Goal: Transaction & Acquisition: Purchase product/service

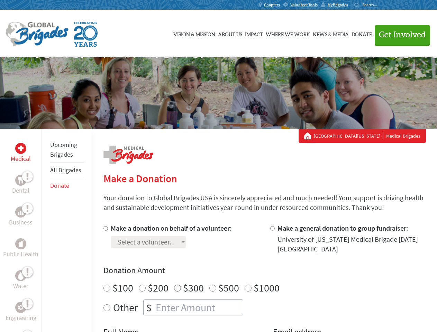
click at [382, 5] on div "Search for:" at bounding box center [368, 5] width 28 height 6
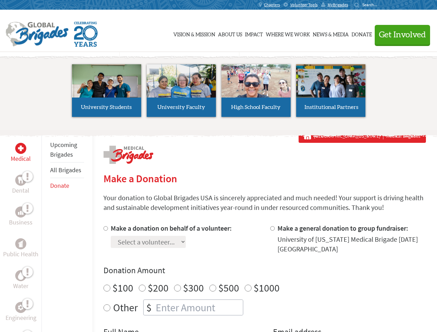
click at [399, 35] on span "Get Involved" at bounding box center [402, 35] width 47 height 8
click at [219, 93] on li "High School Faculty" at bounding box center [256, 91] width 75 height 64
click at [46, 230] on div "Upcoming Brigades All Brigades Donate" at bounding box center [67, 295] width 51 height 332
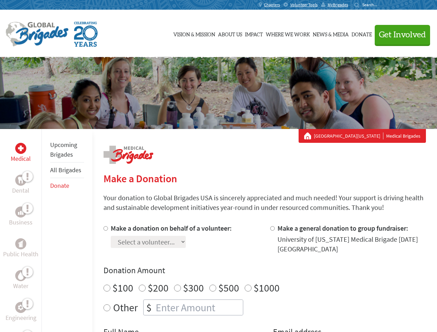
click at [264, 278] on div "Donation Amount $100 $200 $300 $500 $1000 Other $" at bounding box center [264, 290] width 323 height 51
click at [105, 228] on input "Make a donation on behalf of a volunteer:" at bounding box center [105, 228] width 4 height 4
radio input "true"
click at [272, 228] on input "Make a general donation to group fundraiser:" at bounding box center [272, 228] width 4 height 4
radio input "true"
